Goal: Information Seeking & Learning: Learn about a topic

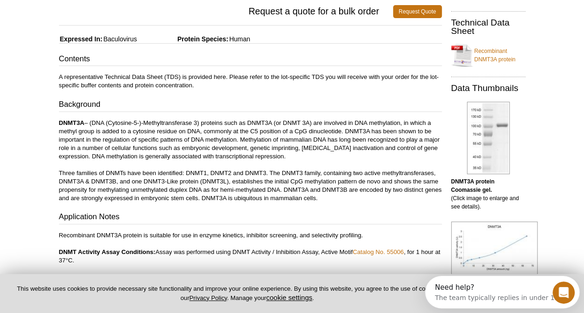
scroll to position [162, 0]
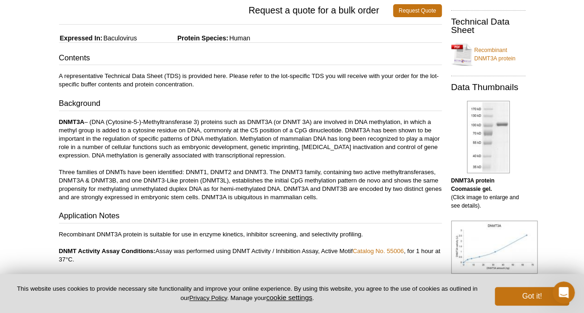
click at [303, 148] on p "DNMT3A – (DNA (Cytosine-5-)-Methyltransferase 3) proteins such as DNMT3A (or DN…" at bounding box center [250, 160] width 383 height 84
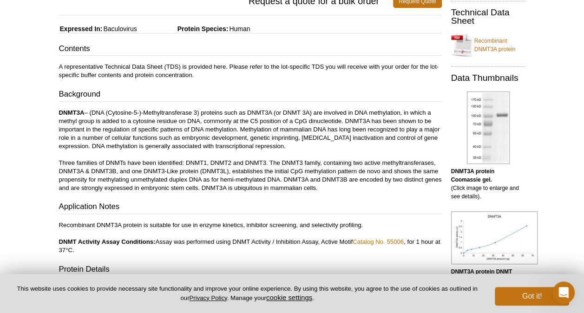
scroll to position [172, 0]
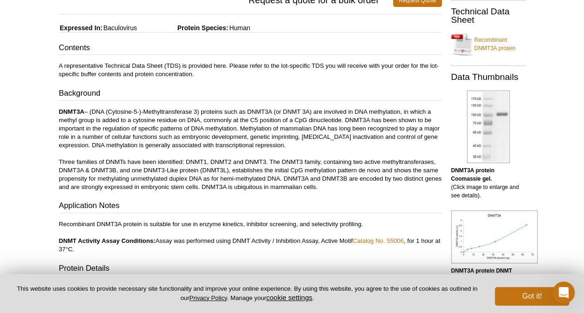
click at [376, 195] on div "Contents A representative Technical Data Sheet (TDS) is provided here. Please r…" at bounding box center [250, 202] width 383 height 320
click at [376, 194] on div "Contents A representative Technical Data Sheet (TDS) is provided here. Please r…" at bounding box center [250, 202] width 383 height 320
click at [376, 197] on div "Contents A representative Technical Data Sheet (TDS) is provided here. Please r…" at bounding box center [250, 202] width 383 height 320
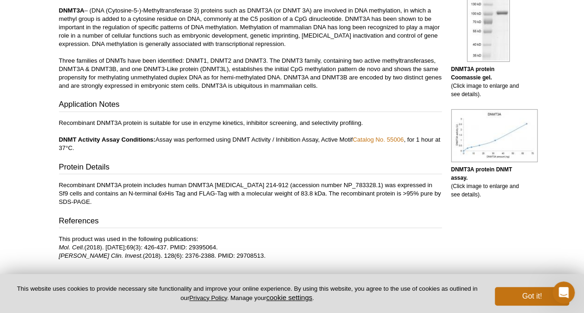
scroll to position [0, 0]
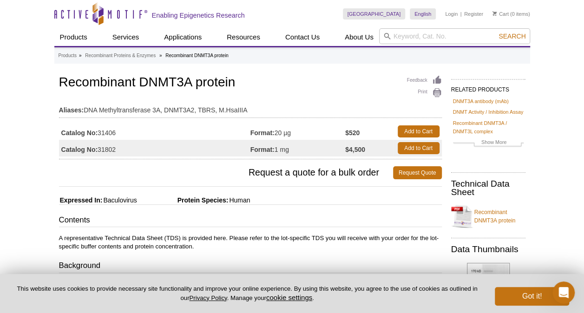
click at [282, 132] on td "Format: 20 µg" at bounding box center [298, 131] width 95 height 17
click at [288, 115] on table "Aliases: DNA Methyltransferase 3A, DNMT3A2, TBRS, M.HsaIIIA" at bounding box center [250, 108] width 383 height 20
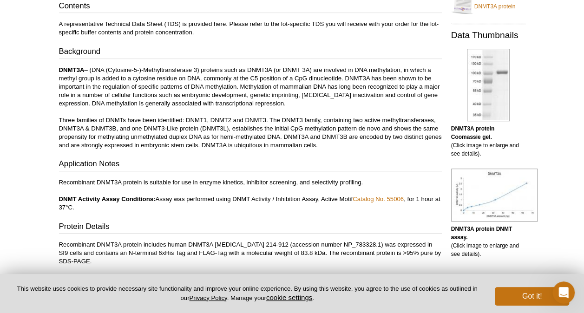
scroll to position [215, 0]
click at [253, 111] on p "DNMT3A – (DNA (Cytosine-5-)-Methyltransferase 3) proteins such as DNMT3A (or DN…" at bounding box center [250, 108] width 383 height 84
click at [273, 104] on p "DNMT3A – (DNA (Cytosine-5-)-Methyltransferase 3) proteins such as DNMT3A (or DN…" at bounding box center [250, 108] width 383 height 84
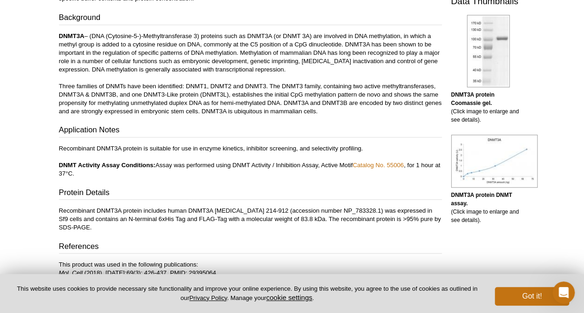
click at [278, 114] on p "DNMT3A – (DNA (Cytosine-5-)-Methyltransferase 3) proteins such as DNMT3A (or DN…" at bounding box center [250, 74] width 383 height 84
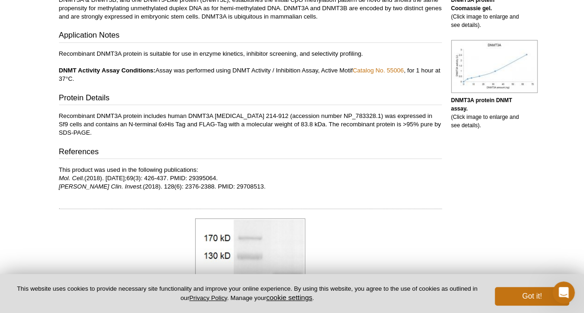
scroll to position [344, 0]
click at [293, 92] on h3 "Protein Details" at bounding box center [250, 98] width 383 height 13
click at [291, 88] on div "Contents A representative Technical Data Sheet (TDS) is provided here. Please r…" at bounding box center [250, 31] width 383 height 320
click at [291, 93] on h3 "Protein Details" at bounding box center [250, 98] width 383 height 13
click at [290, 85] on div "Contents A representative Technical Data Sheet (TDS) is provided here. Please r…" at bounding box center [250, 31] width 383 height 320
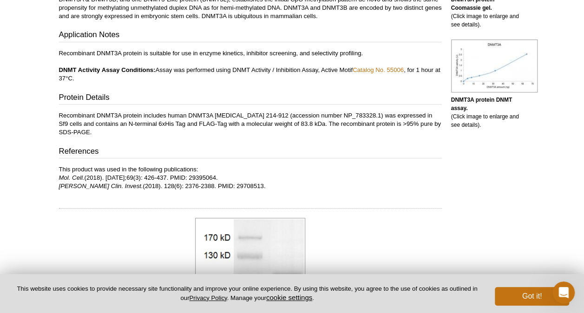
click at [289, 86] on div "Contents A representative Technical Data Sheet (TDS) is provided here. Please r…" at bounding box center [250, 31] width 383 height 320
click at [289, 84] on div "Contents A representative Technical Data Sheet (TDS) is provided here. Please r…" at bounding box center [250, 31] width 383 height 320
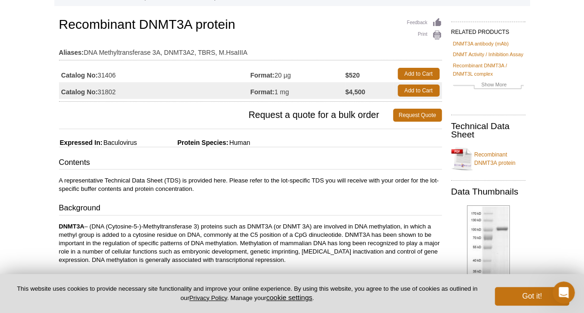
scroll to position [0, 0]
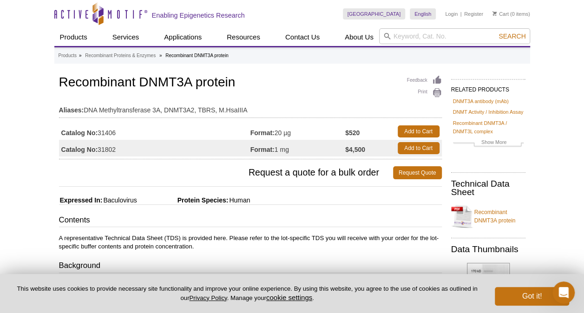
click at [254, 121] on table "Catalog No: 31406 Format: 20 µg $520 Add to Cart Catalog No: 31802 Format: 1 mg…" at bounding box center [250, 140] width 383 height 39
drag, startPoint x: 250, startPoint y: 112, endPoint x: 244, endPoint y: 110, distance: 5.7
click at [244, 110] on td "Aliases: DNA Methyltransferase 3A, DNMT3A2, TBRS, M.HsaIIIA" at bounding box center [250, 107] width 383 height 15
copy td "A"
drag, startPoint x: 244, startPoint y: 110, endPoint x: 258, endPoint y: 106, distance: 15.0
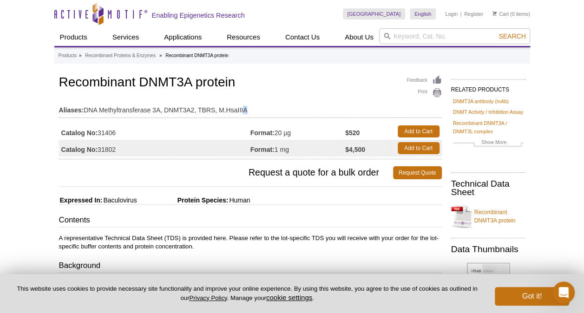
click at [258, 106] on td "Aliases: DNA Methyltransferase 3A, DNMT3A2, TBRS, M.HsaIIIA" at bounding box center [250, 107] width 383 height 15
click at [271, 110] on td "Aliases: DNA Methyltransferase 3A, DNMT3A2, TBRS, M.HsaIIIA" at bounding box center [250, 107] width 383 height 15
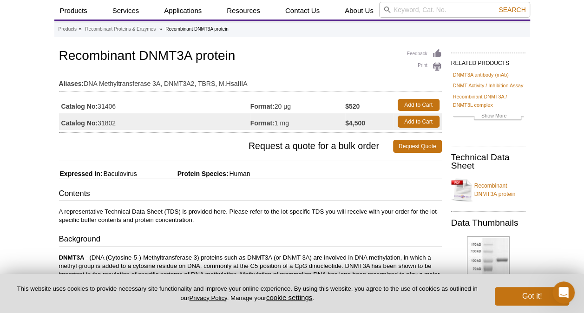
click at [300, 122] on td "Format: 1 mg" at bounding box center [298, 121] width 95 height 17
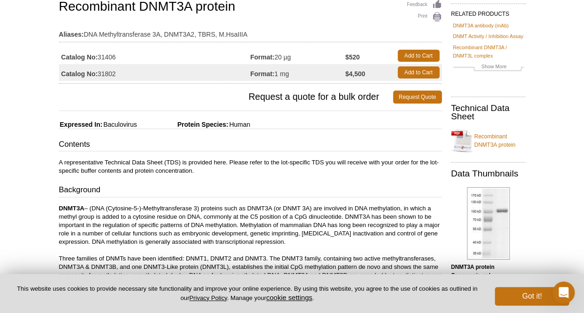
scroll to position [73, 0]
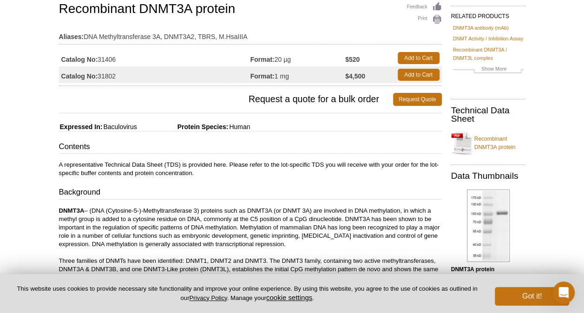
click at [498, 139] on link "Recombinant DNMT3A protein" at bounding box center [488, 143] width 74 height 28
click at [262, 55] on strong "Format:" at bounding box center [263, 59] width 24 height 8
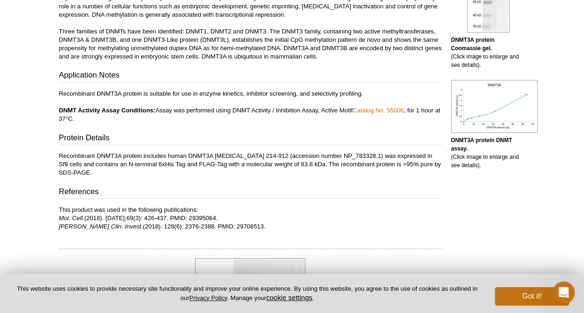
scroll to position [304, 0]
click at [523, 301] on button "Got it!" at bounding box center [532, 296] width 74 height 19
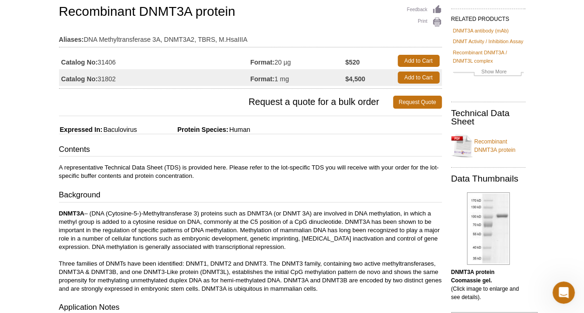
scroll to position [70, 0]
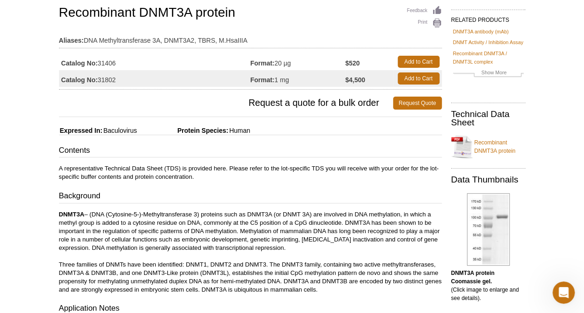
click at [257, 154] on h3 "Contents" at bounding box center [250, 151] width 383 height 13
click at [278, 145] on h3 "Contents" at bounding box center [250, 151] width 383 height 13
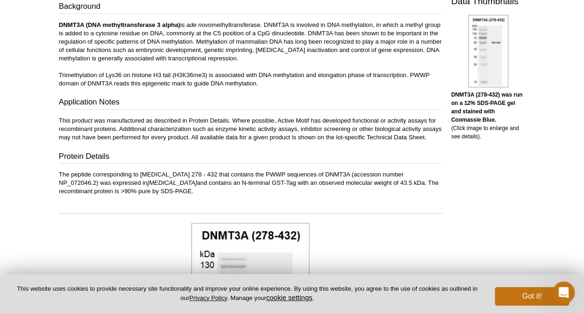
scroll to position [260, 0]
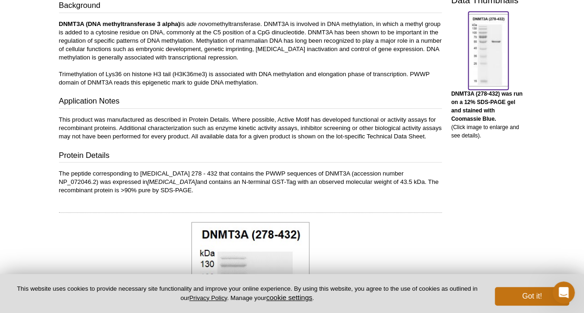
click at [486, 37] on img at bounding box center [489, 50] width 40 height 73
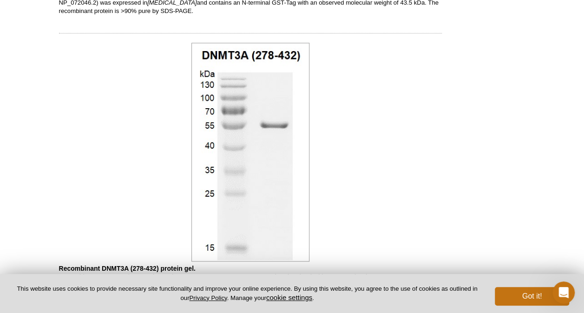
scroll to position [422, 0]
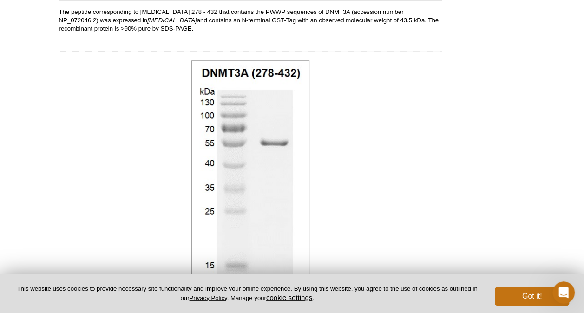
scroll to position [260, 0]
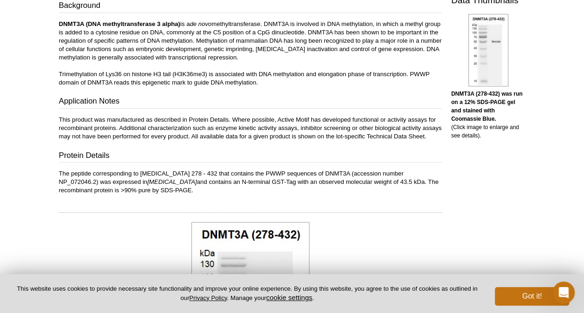
click at [300, 100] on h3 "Application Notes" at bounding box center [250, 102] width 383 height 13
click at [297, 94] on div "Contents A representative Technical Data Sheet (TDS) is provided here. Please r…" at bounding box center [250, 74] width 383 height 240
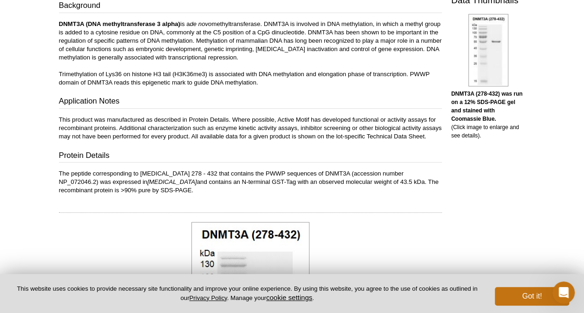
click at [297, 94] on div "Contents A representative Technical Data Sheet (TDS) is provided here. Please r…" at bounding box center [250, 74] width 383 height 240
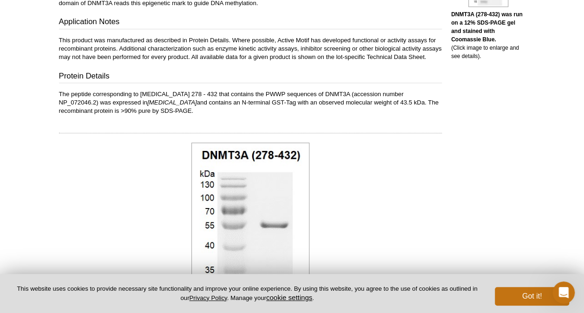
scroll to position [353, 0]
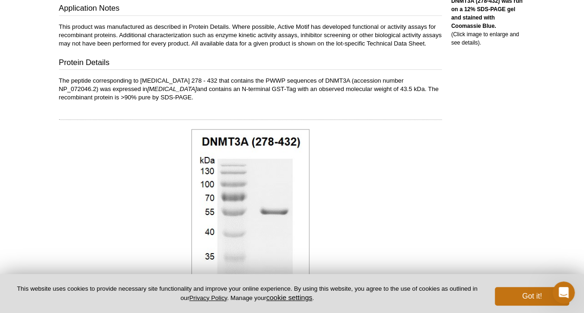
click at [368, 157] on div at bounding box center [250, 239] width 383 height 224
click at [369, 152] on div at bounding box center [250, 239] width 383 height 224
click at [370, 150] on div at bounding box center [250, 239] width 383 height 224
click at [370, 151] on div at bounding box center [250, 239] width 383 height 224
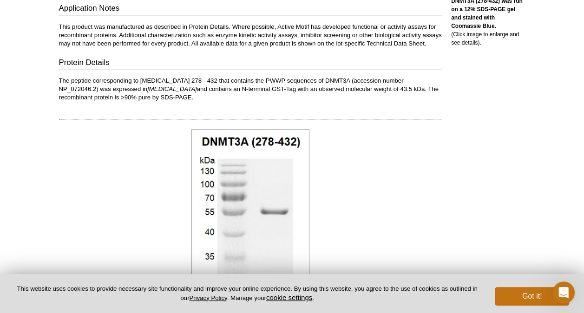
click at [371, 150] on div at bounding box center [250, 239] width 383 height 224
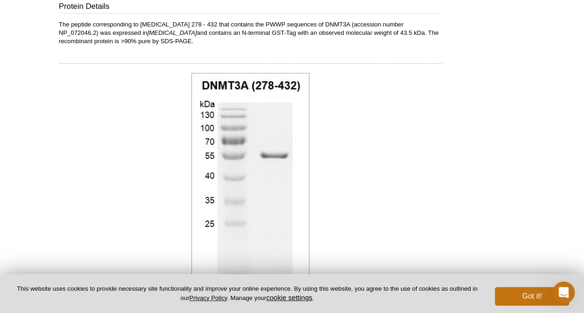
scroll to position [409, 0]
click at [374, 147] on div at bounding box center [250, 183] width 383 height 224
click at [370, 129] on div at bounding box center [250, 183] width 383 height 224
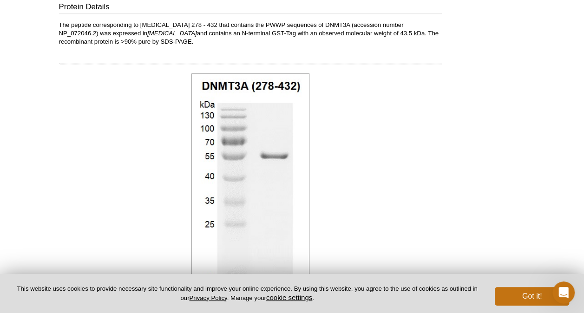
click at [370, 129] on div at bounding box center [250, 183] width 383 height 224
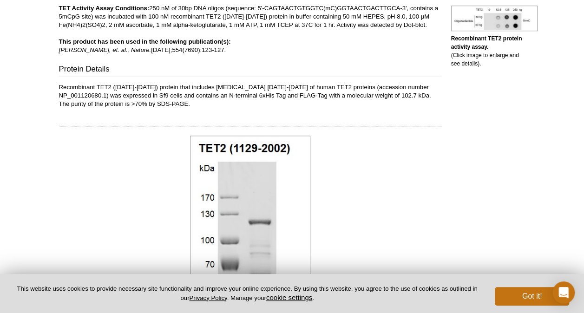
scroll to position [401, 0]
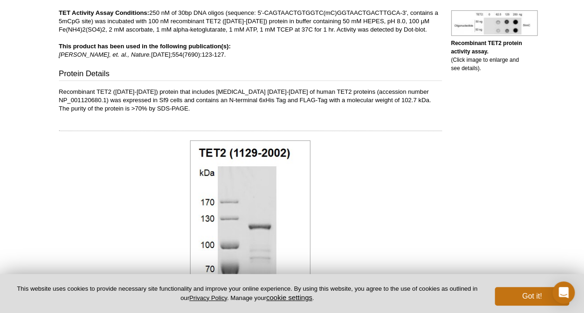
click at [334, 172] on div at bounding box center [250, 252] width 383 height 228
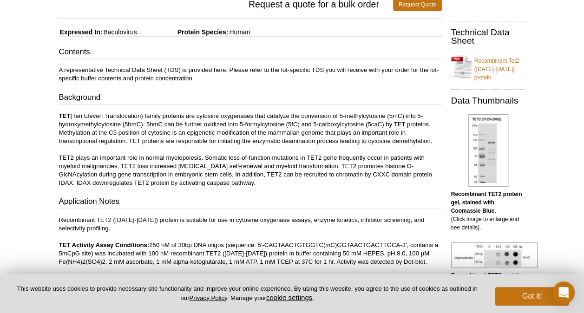
click at [293, 138] on p "TET (Ten Eleven Translocation) family proteins are cytosine oxygenases that cat…" at bounding box center [250, 149] width 383 height 75
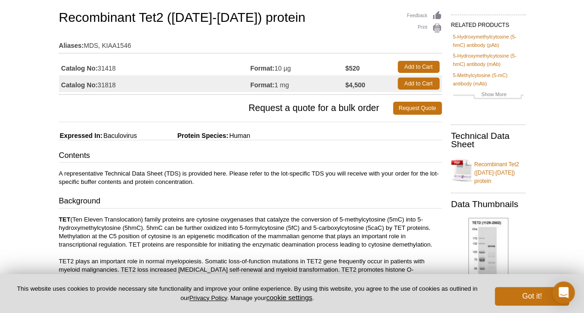
scroll to position [65, 0]
click at [298, 81] on td "Format: 1 mg" at bounding box center [298, 83] width 95 height 17
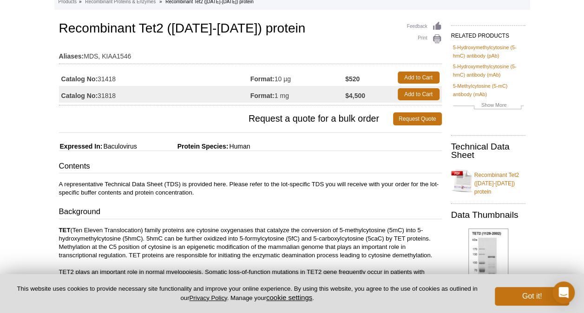
scroll to position [53, 0]
click at [261, 28] on h1 "Recombinant Tet2 ([DATE]-[DATE]) protein" at bounding box center [250, 30] width 383 height 16
copy h1 "t"
click at [247, 66] on div "Feedback Print Recombinant Tet2 (1129-2002) protein Aliases: MDS, KIAA1546 Cata…" at bounding box center [250, 63] width 383 height 86
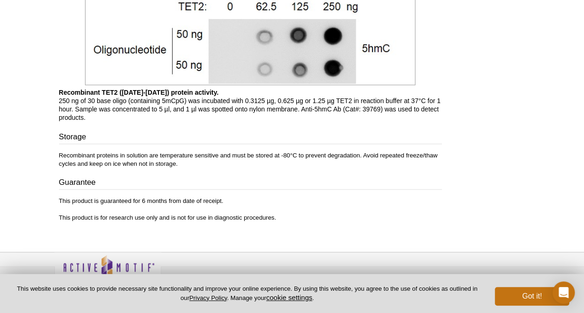
scroll to position [819, 0]
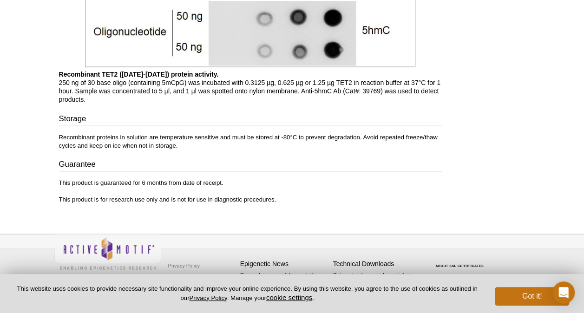
click at [290, 94] on p "Recombinant TET2 (1129-2002) protein activity. 250 ng of 30 base oligo (contain…" at bounding box center [250, 86] width 383 height 33
click at [302, 113] on h3 "Storage" at bounding box center [250, 119] width 383 height 13
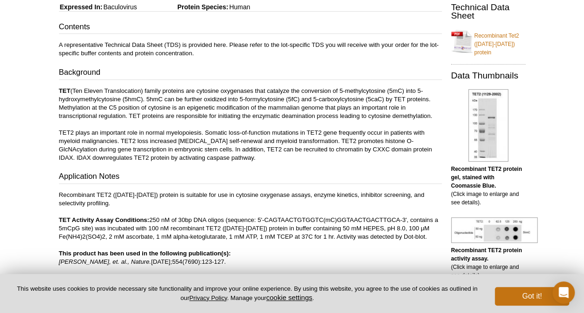
scroll to position [116, 0]
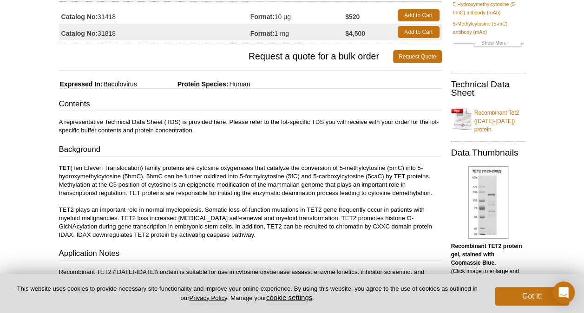
click at [275, 131] on p "A representative Technical Data Sheet (TDS) is provided here. Please refer to t…" at bounding box center [250, 126] width 383 height 17
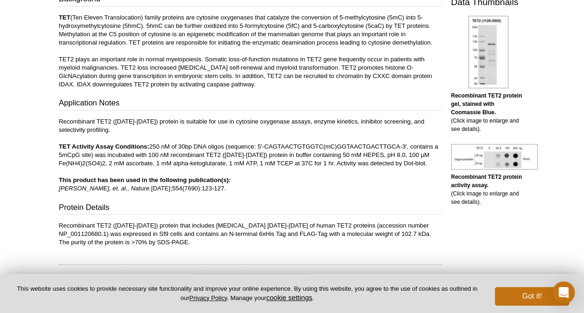
scroll to position [266, 0]
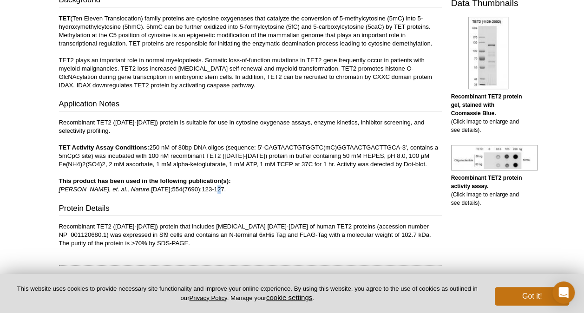
click at [181, 187] on p "Recombinant TET2 (1129-2002) protein is suitable for use in cytosine oxygenase …" at bounding box center [250, 156] width 383 height 75
copy p "1"
click at [234, 189] on p "Recombinant TET2 (1129-2002) protein is suitable for use in cytosine oxygenase …" at bounding box center [250, 156] width 383 height 75
click at [273, 192] on p "Recombinant TET2 (1129-2002) protein is suitable for use in cytosine oxygenase …" at bounding box center [250, 156] width 383 height 75
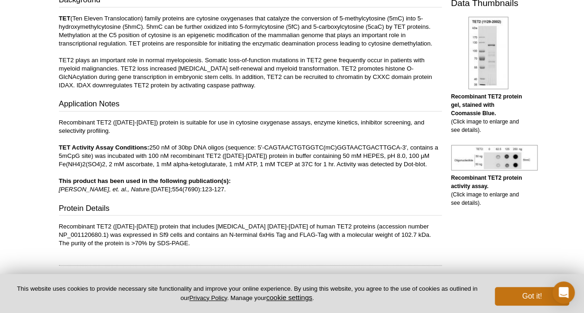
click at [273, 188] on p "Recombinant TET2 (1129-2002) protein is suitable for use in cytosine oxygenase …" at bounding box center [250, 156] width 383 height 75
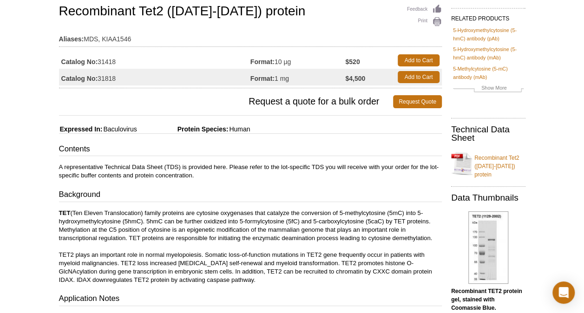
scroll to position [71, 0]
click at [224, 73] on td "Catalog No: 31818" at bounding box center [155, 77] width 192 height 17
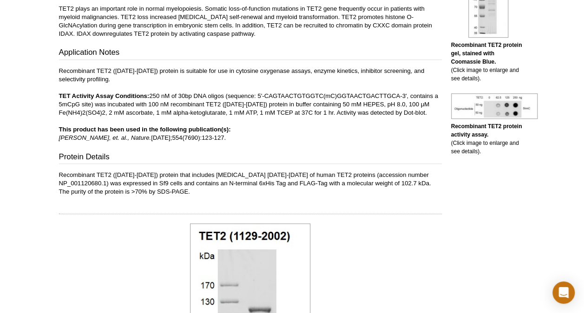
scroll to position [318, 0]
click at [247, 165] on div "Contents A representative Technical Data Sheet (TDS) is provided here. Please r…" at bounding box center [250, 46] width 383 height 299
drag, startPoint x: 239, startPoint y: 174, endPoint x: 267, endPoint y: 172, distance: 27.5
click at [267, 172] on p "Recombinant TET2 ([DATE]-[DATE]) protein that includes [MEDICAL_DATA] [DATE]-[D…" at bounding box center [250, 183] width 383 height 25
copy p "[DATE]-[DATE]"
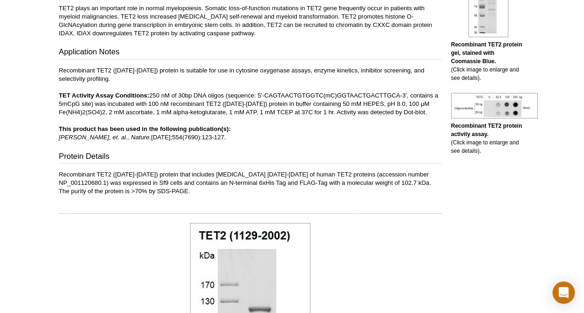
click at [251, 147] on div "Contents A representative Technical Data Sheet (TDS) is provided here. Please r…" at bounding box center [250, 46] width 383 height 299
drag, startPoint x: 271, startPoint y: 110, endPoint x: 266, endPoint y: 109, distance: 5.6
click at [266, 109] on p "Recombinant TET2 ([DATE]-[DATE]) protein is suitable for use in cytosine oxygen…" at bounding box center [250, 103] width 383 height 75
copy p "m"
click at [277, 134] on p "Recombinant TET2 ([DATE]-[DATE]) protein is suitable for use in cytosine oxygen…" at bounding box center [250, 103] width 383 height 75
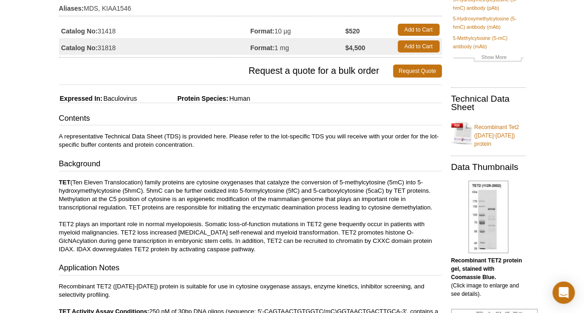
scroll to position [104, 0]
